Goal: Task Accomplishment & Management: Manage account settings

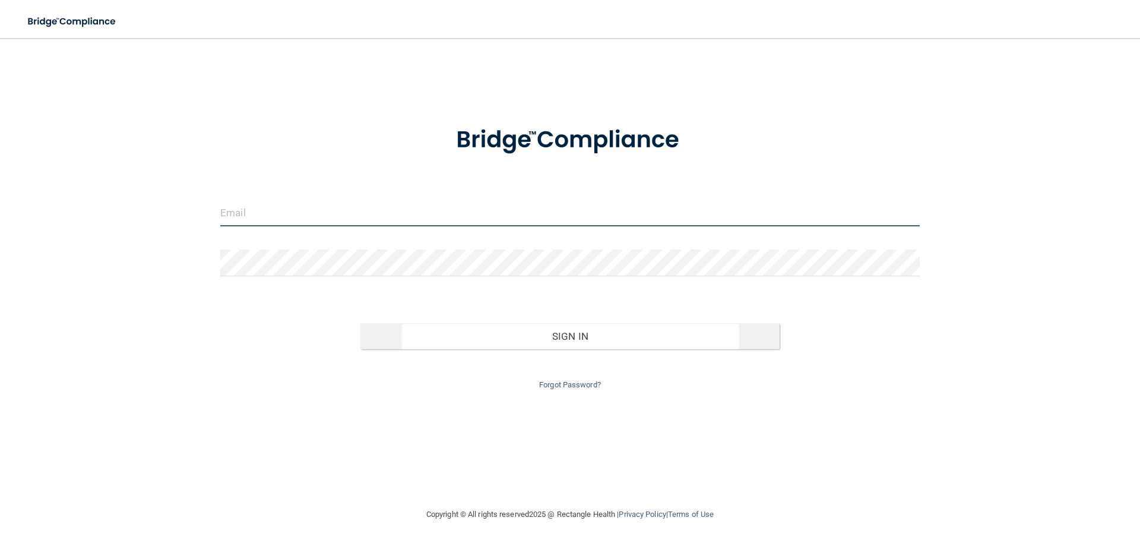
type input "[EMAIL_ADDRESS][DOMAIN_NAME]"
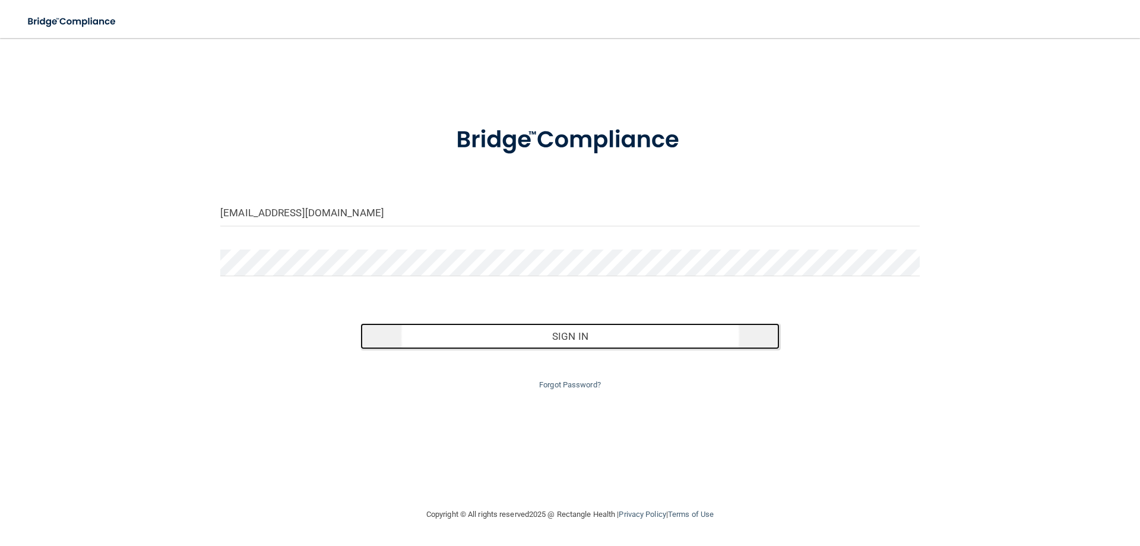
click at [579, 329] on button "Sign In" at bounding box center [570, 336] width 420 height 26
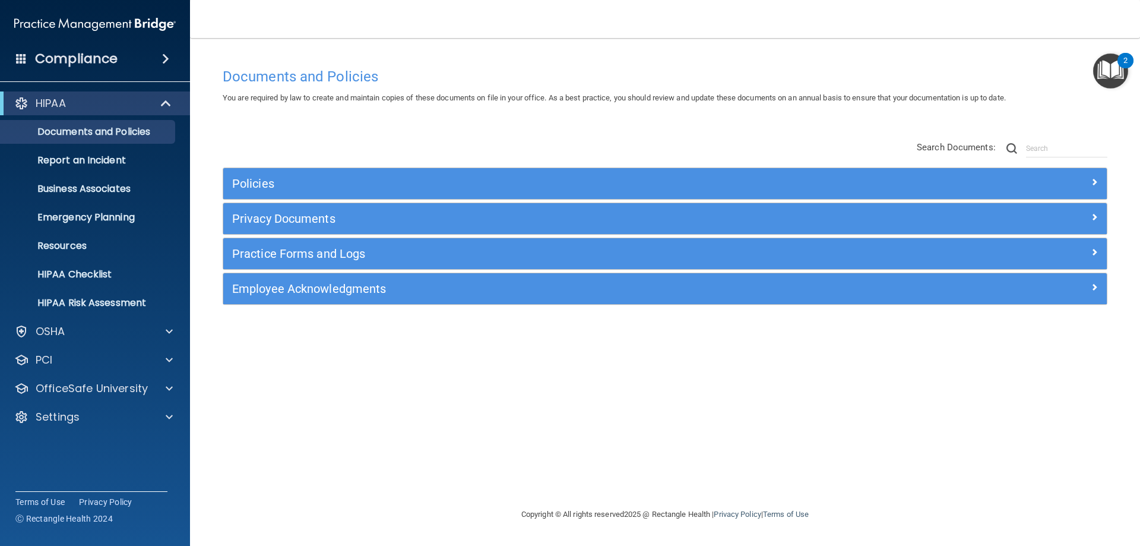
click at [162, 58] on span at bounding box center [165, 59] width 7 height 14
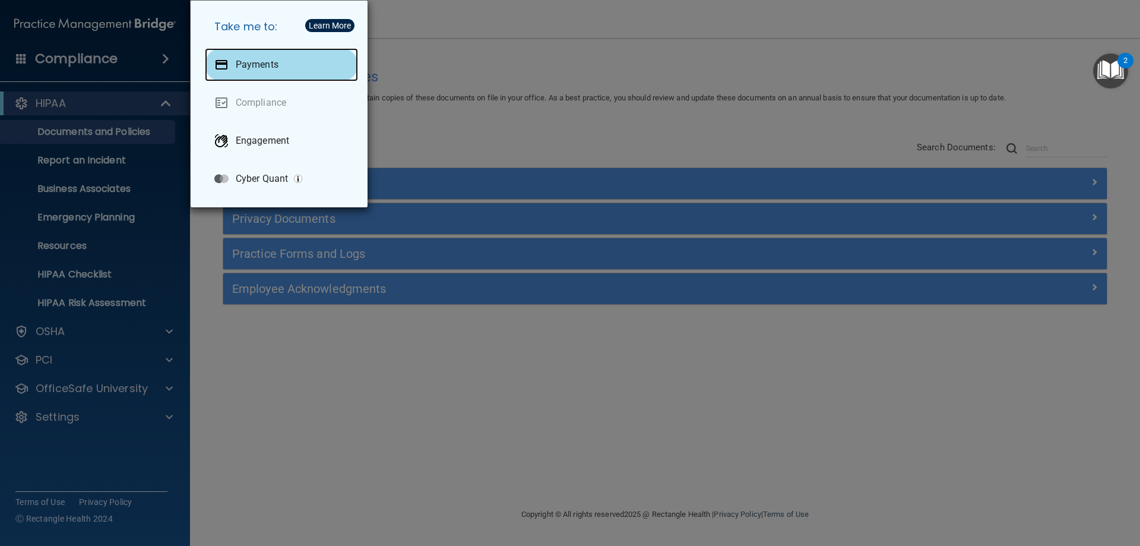
click at [250, 66] on p "Payments" at bounding box center [257, 65] width 43 height 12
click at [567, 113] on div "Take me to: Payments Compliance Engagement Cyber Quant" at bounding box center [570, 273] width 1140 height 546
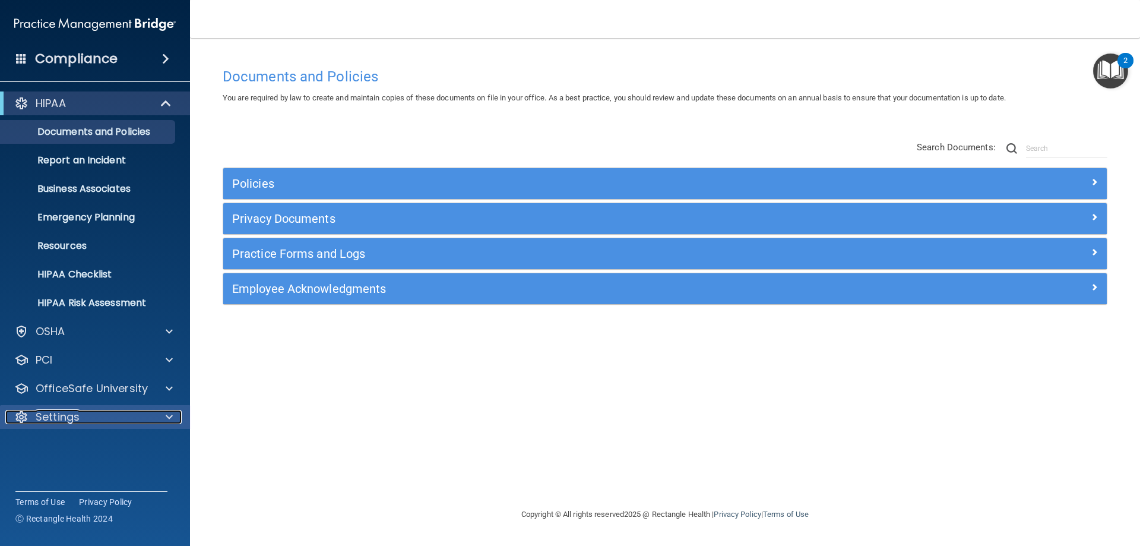
click at [87, 417] on div "Settings" at bounding box center [78, 417] width 147 height 14
click at [90, 440] on p "My Account" at bounding box center [89, 445] width 162 height 12
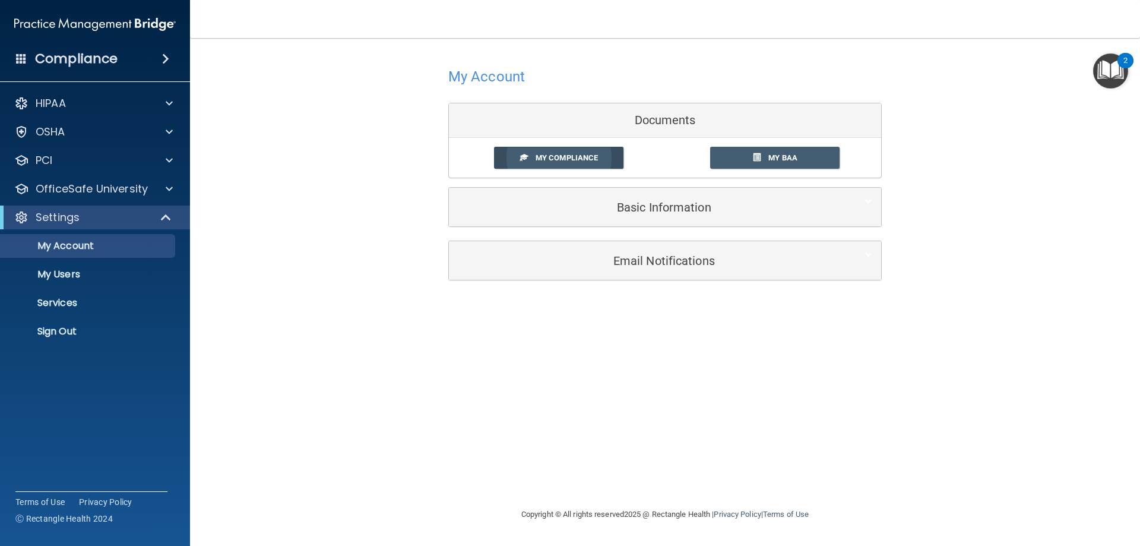
click at [552, 154] on span "My Compliance" at bounding box center [567, 157] width 62 height 9
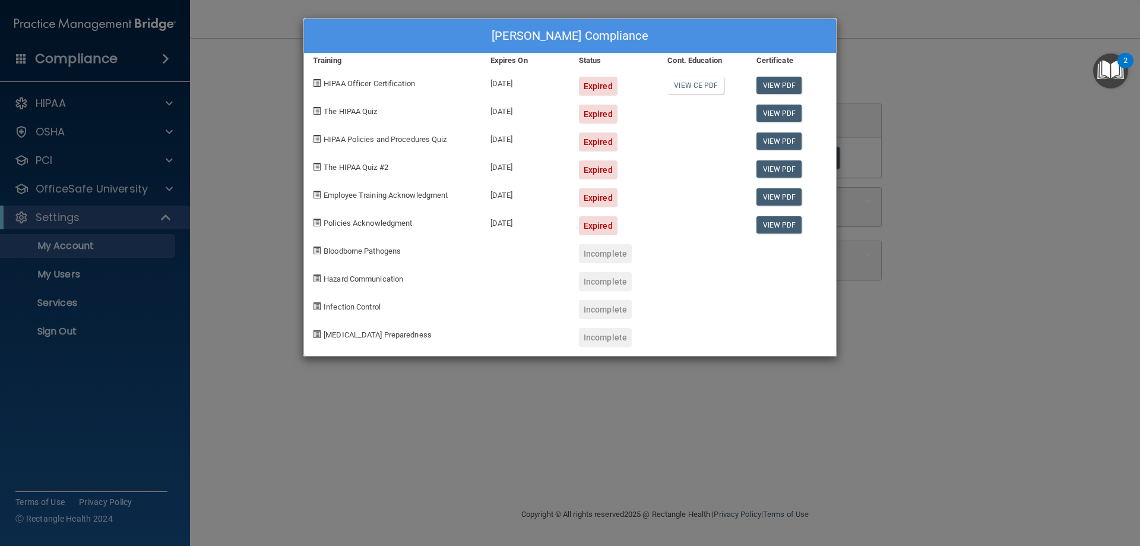
click at [911, 52] on div "[PERSON_NAME] Compliance Training Expires On Status Cont. Education Certificate…" at bounding box center [570, 273] width 1140 height 546
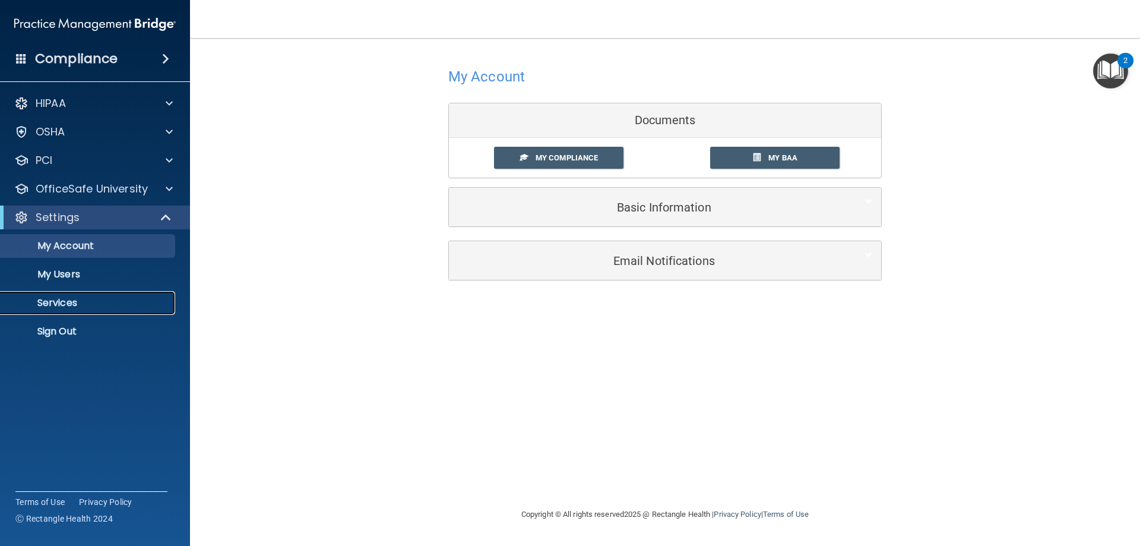
click at [68, 305] on p "Services" at bounding box center [89, 303] width 162 height 12
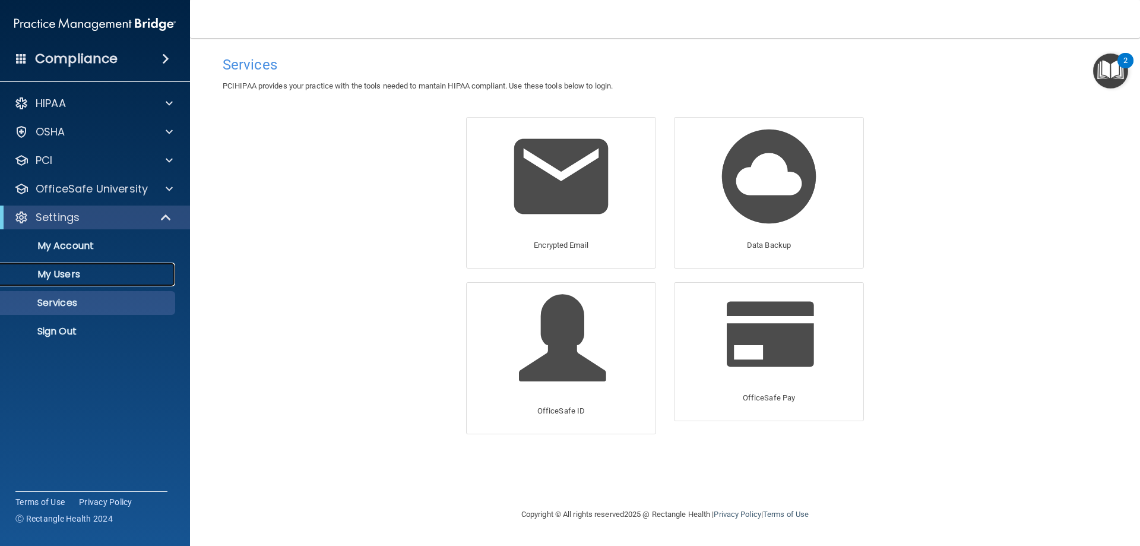
click at [65, 273] on p "My Users" at bounding box center [89, 274] width 162 height 12
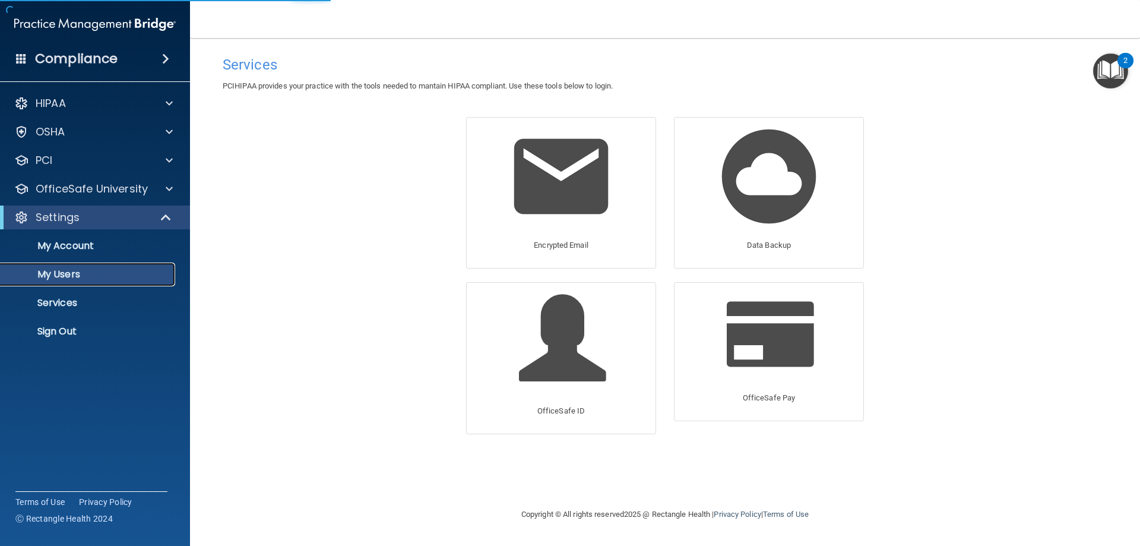
select select "20"
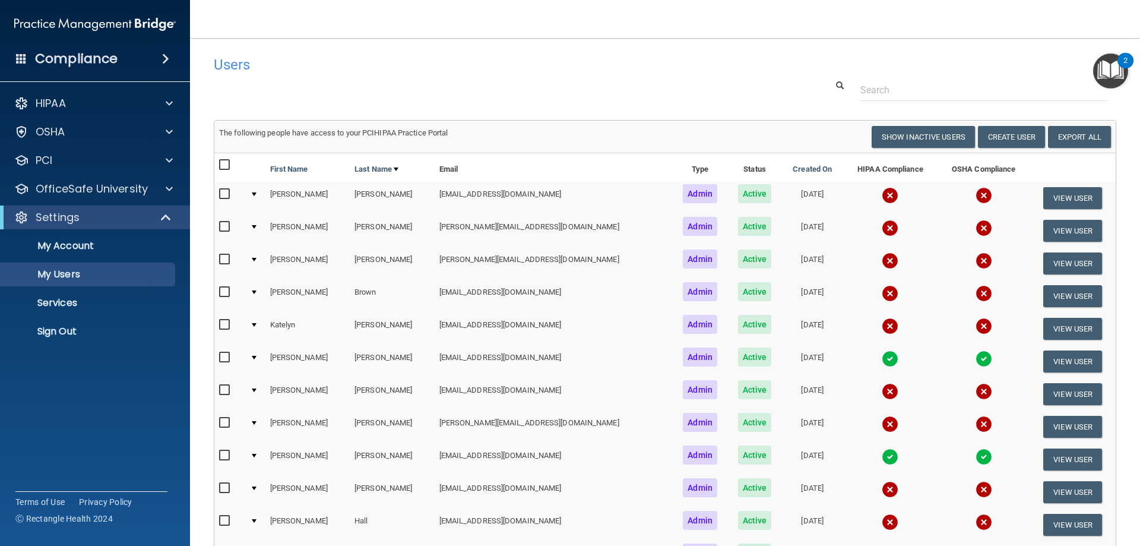
click at [750, 121] on td "The following people have access to your PCIHIPAA Practice Portal Resend Invite…" at bounding box center [664, 137] width 901 height 32
